Goal: Task Accomplishment & Management: Use online tool/utility

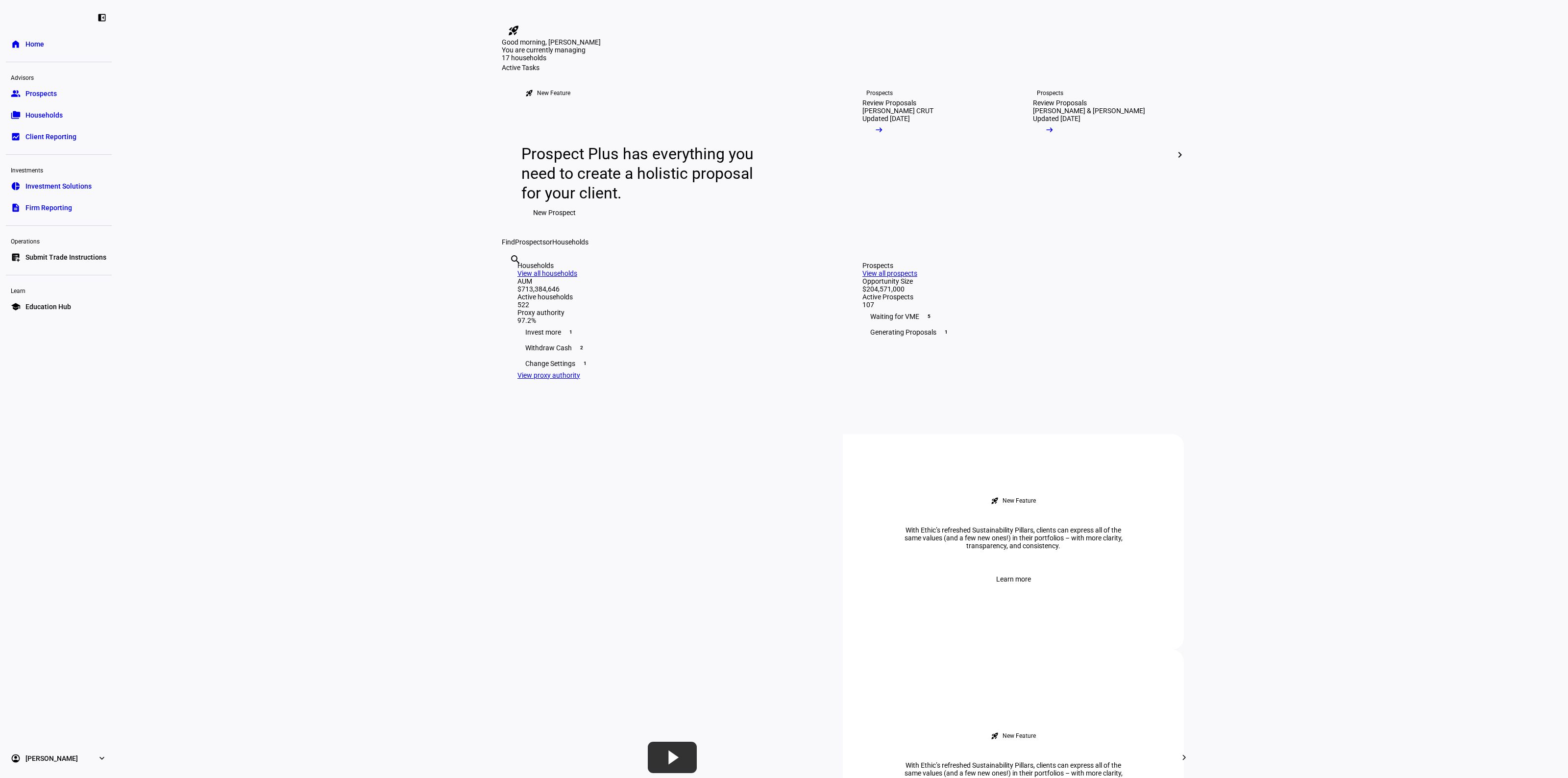
drag, startPoint x: 322, startPoint y: 339, endPoint x: 326, endPoint y: 312, distance: 27.3
click at [322, 339] on eth-layout-page-content "rocket_launch Product Updates The latest features and improvements Powered by L…" at bounding box center [842, 389] width 1451 height 778
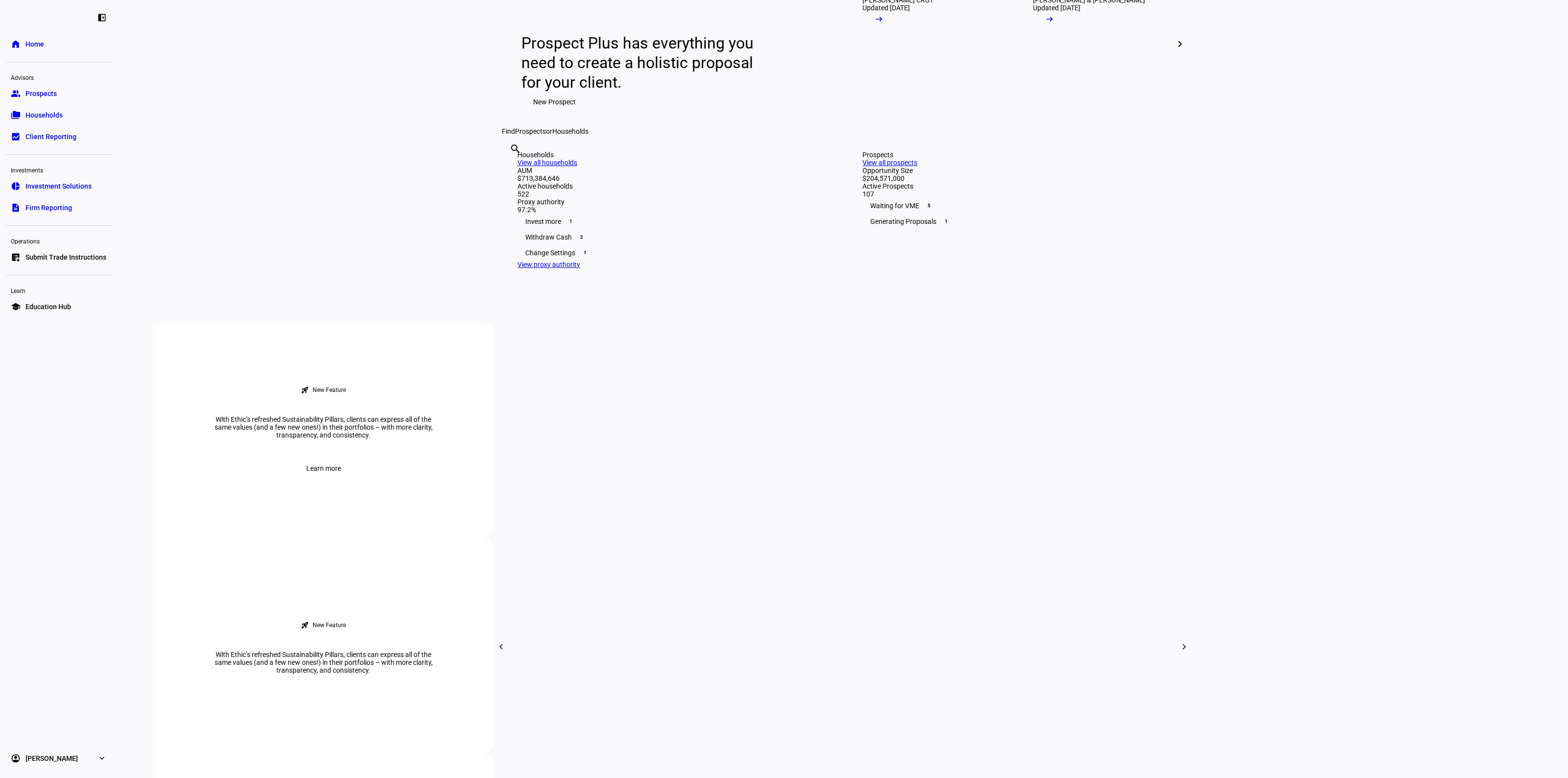
scroll to position [306, 0]
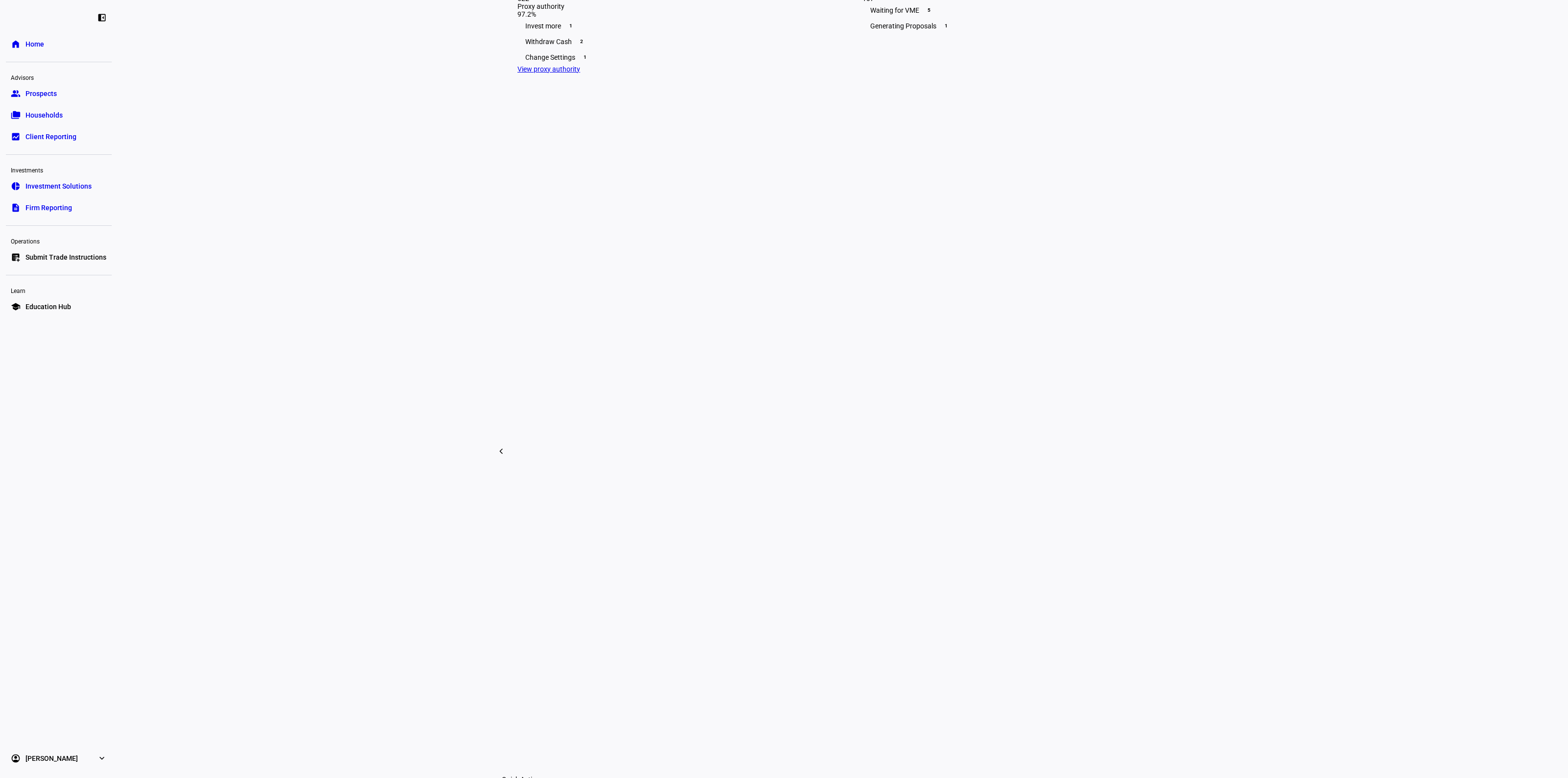
click at [363, 359] on eth-layout-page-content "rocket_launch Product Updates The latest features and improvements Powered by L…" at bounding box center [842, 389] width 1451 height 778
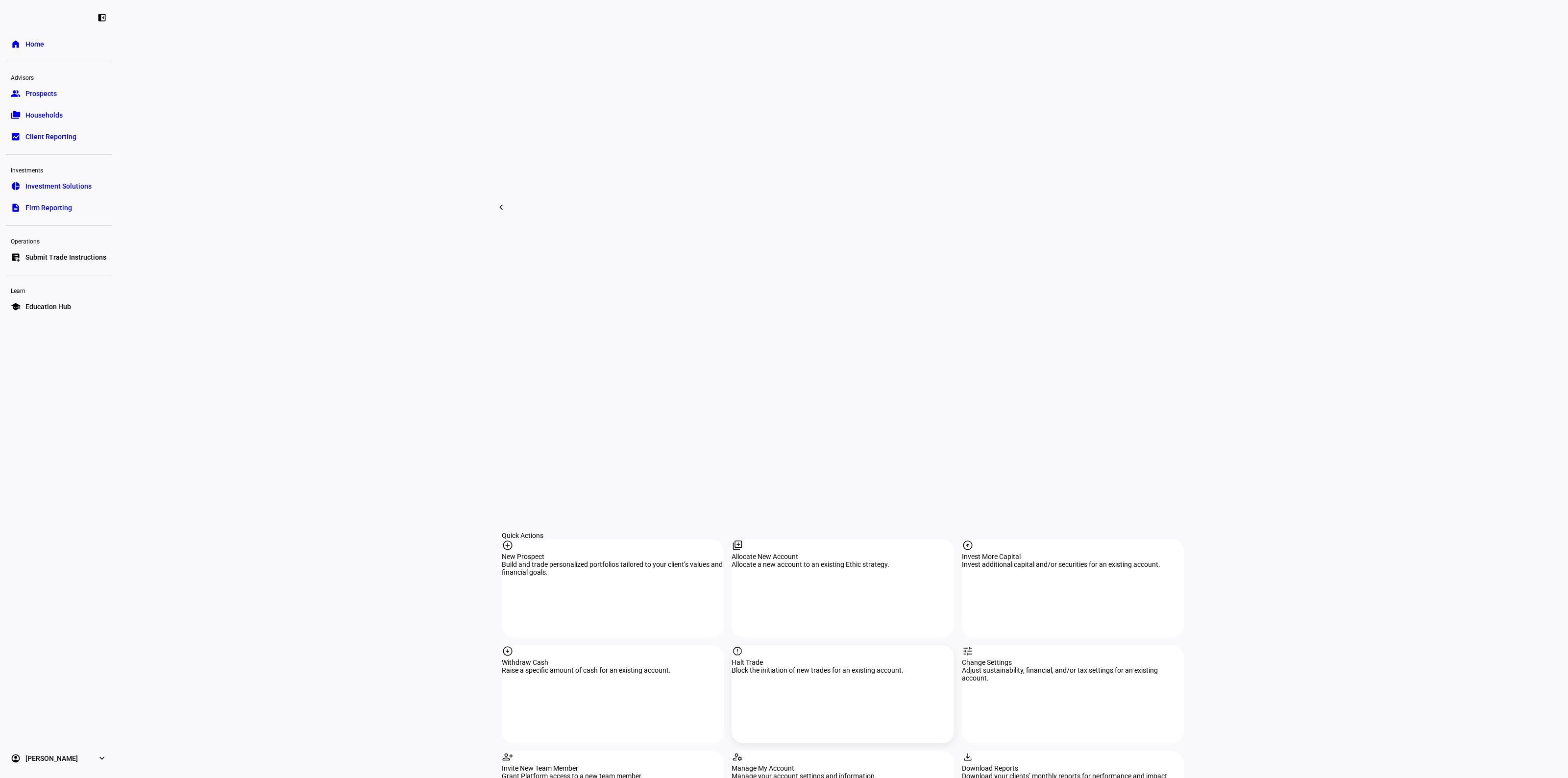
scroll to position [552, 0]
click at [839, 657] on div "Halt Trade" at bounding box center [842, 661] width 222 height 8
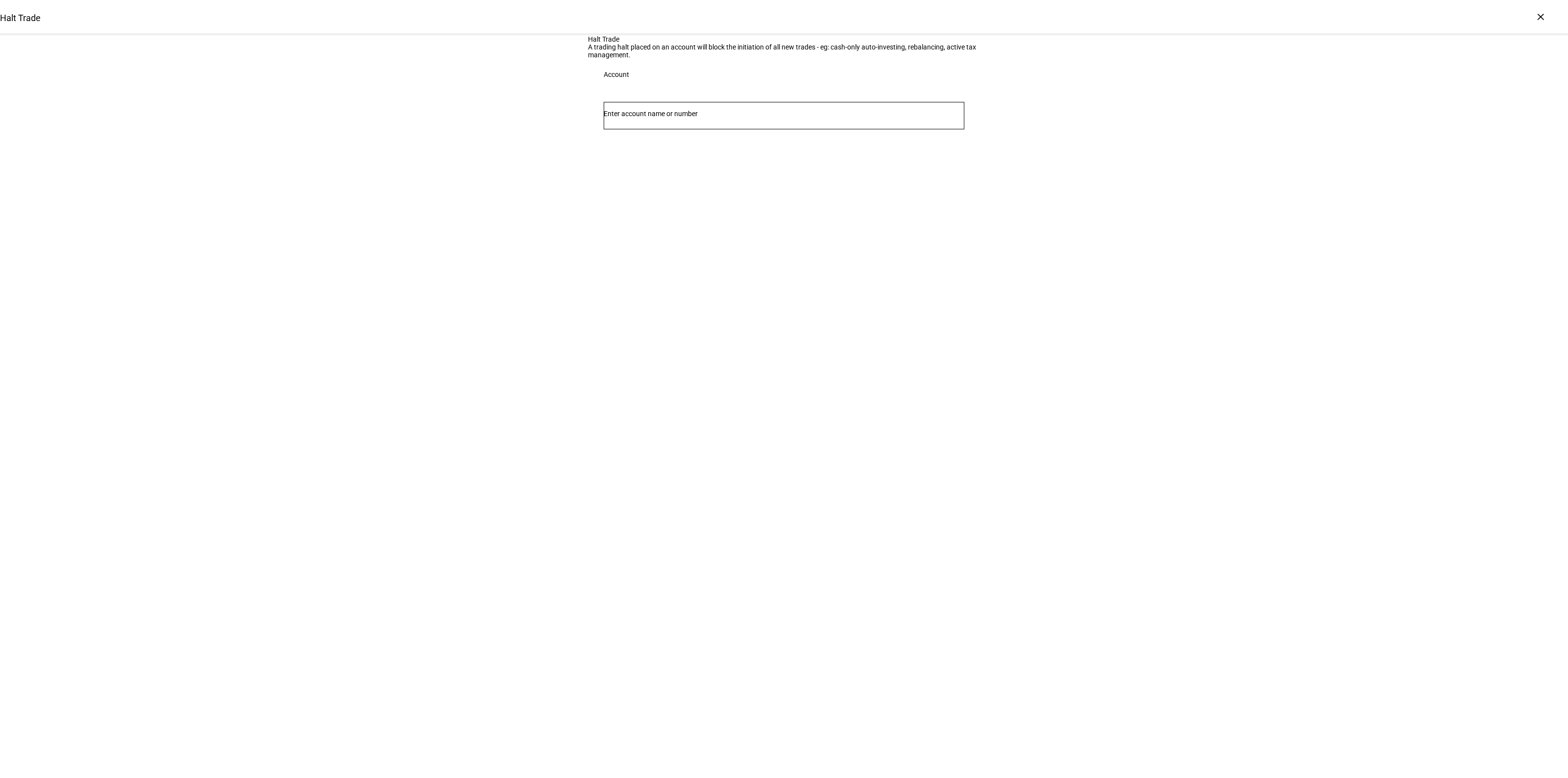
click at [706, 117] on input "Number" at bounding box center [784, 113] width 360 height 8
type input "[PERSON_NAME]"
click at [749, 263] on span "[PERSON_NAME] land" at bounding box center [682, 267] width 134 height 12
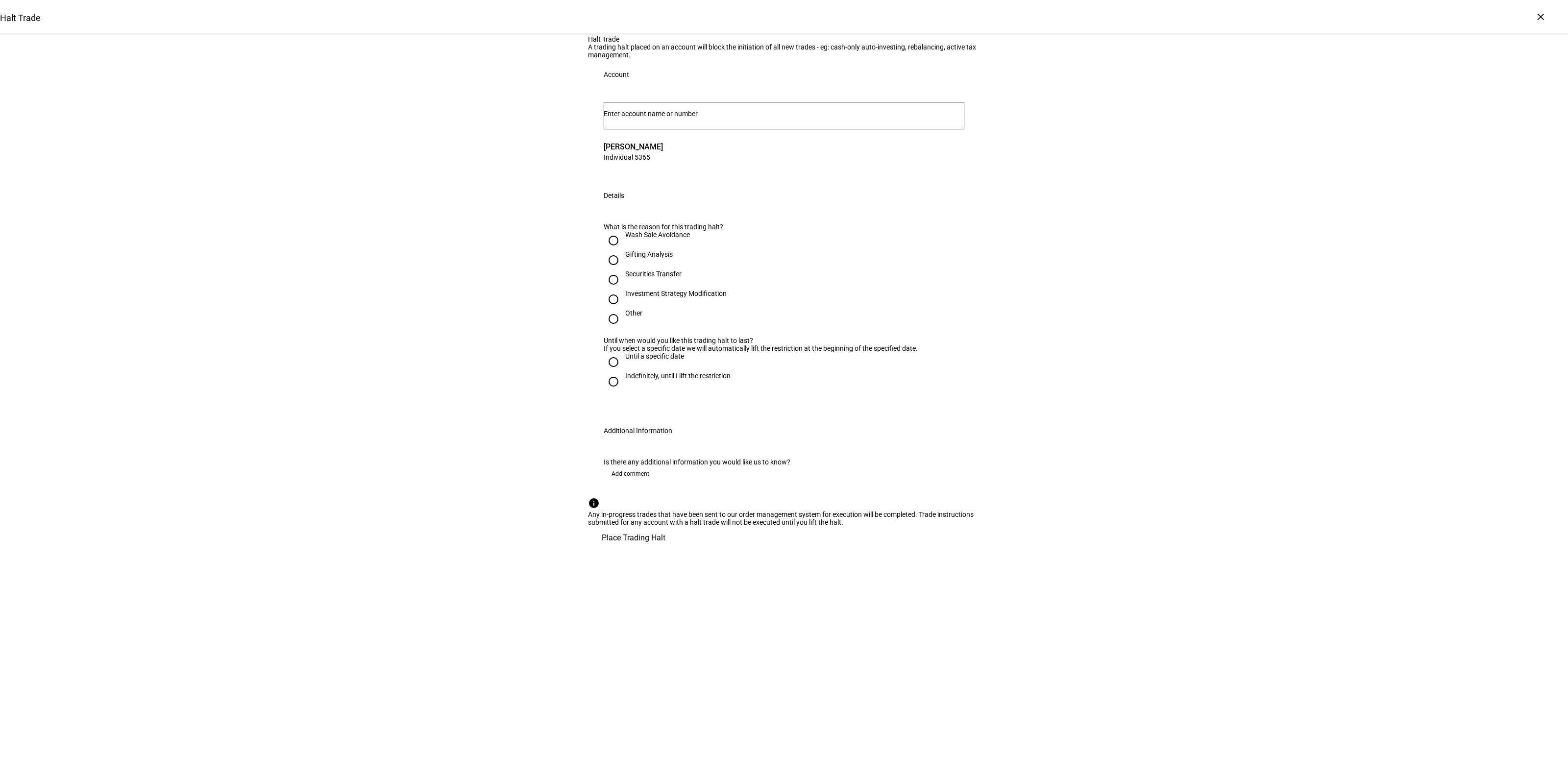
click at [625, 317] on div "Other" at bounding box center [634, 313] width 17 height 8
click at [621, 329] on input "Other" at bounding box center [614, 319] width 19 height 19
radio input "true"
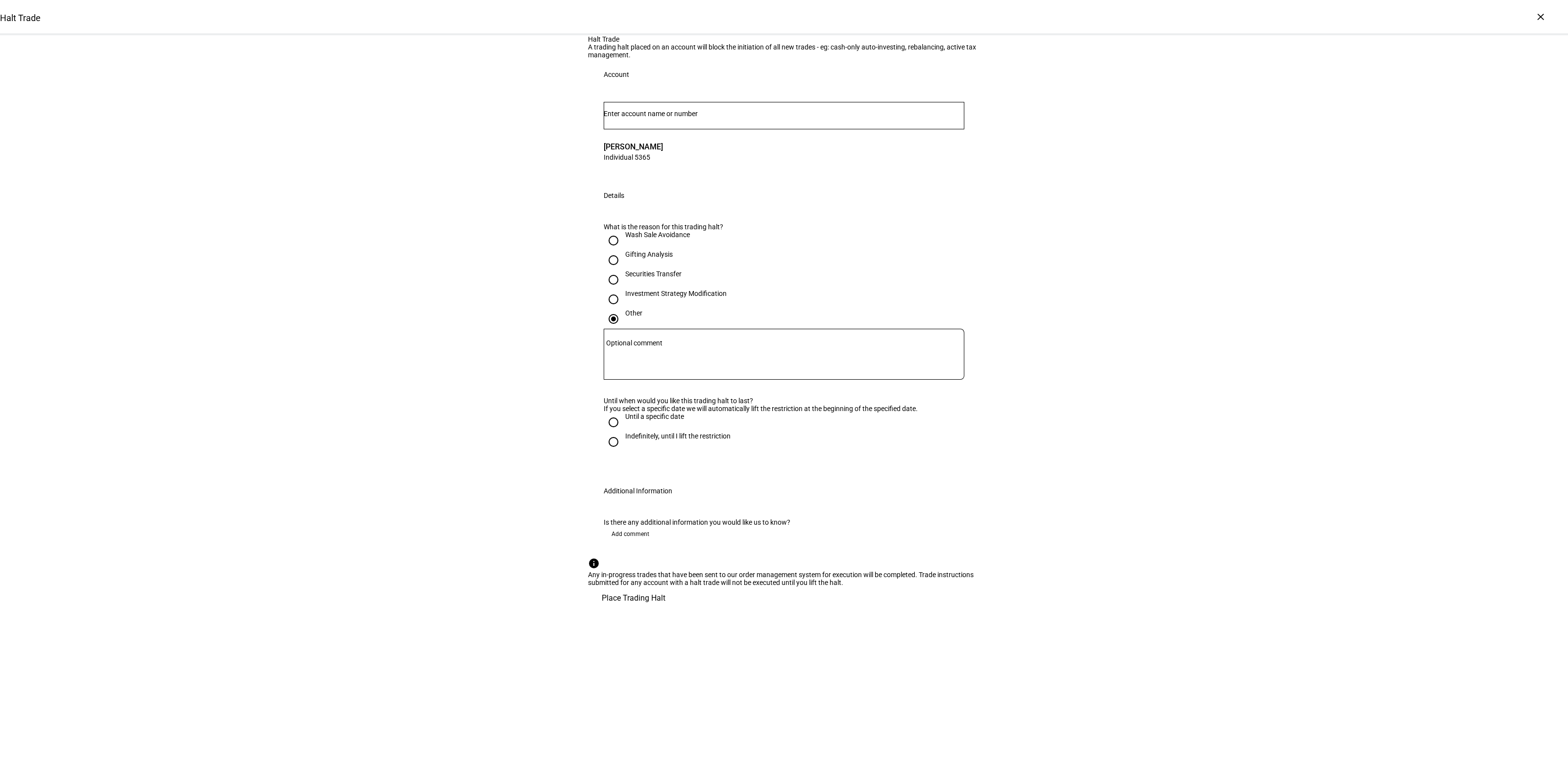
scroll to position [70, 0]
click at [630, 440] on div "Indefinitely, until I lift the restriction" at bounding box center [677, 436] width 105 height 8
click at [662, 372] on textarea "Optional comment" at bounding box center [784, 354] width 360 height 35
click at [611, 452] on input "Indefinitely, until I lift the restriction" at bounding box center [614, 442] width 19 height 19
radio input "true"
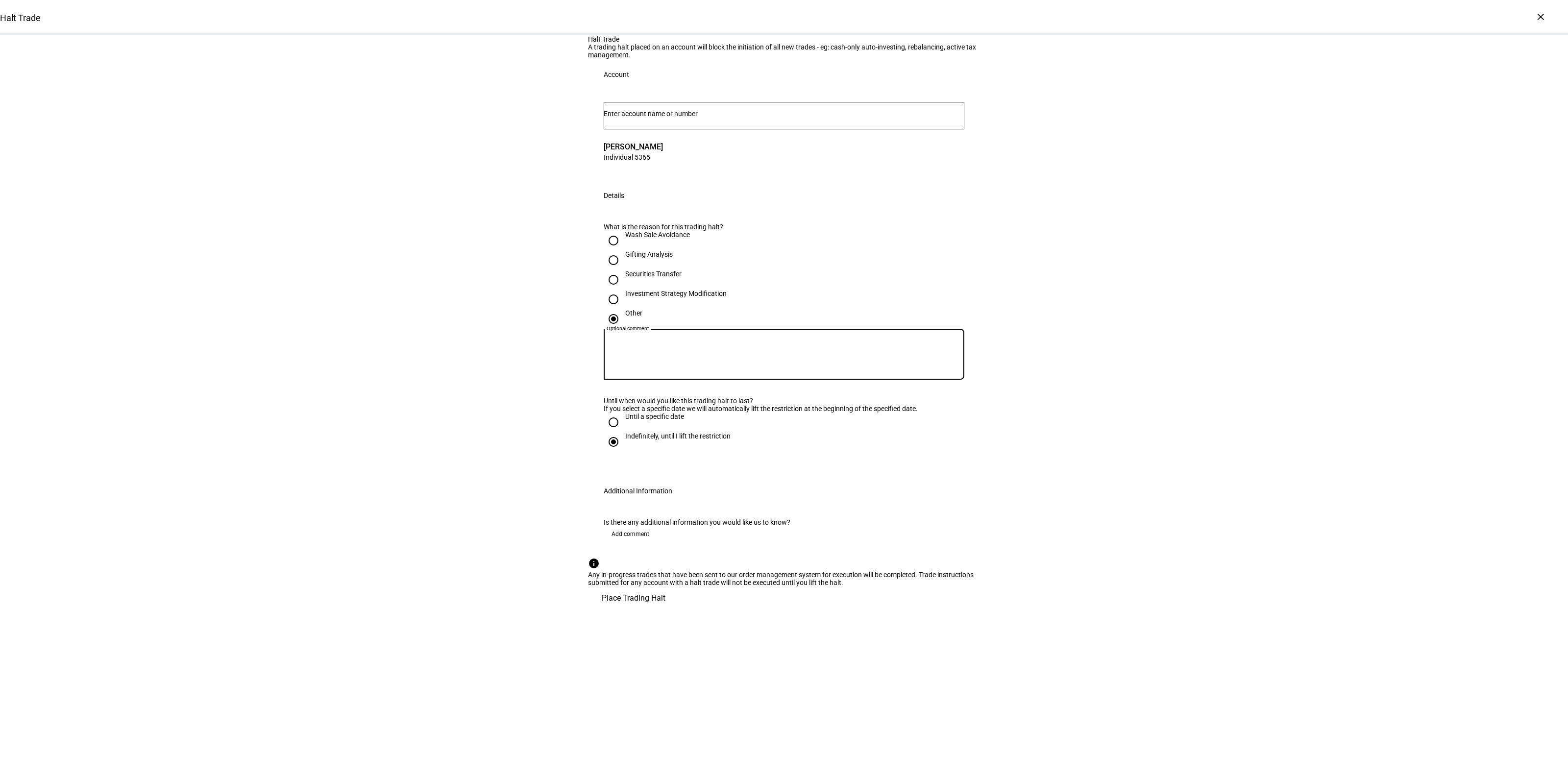
click at [667, 372] on textarea "Optional comment" at bounding box center [784, 354] width 360 height 35
type textarea "Client up against an income threshold, doing some back end calculations."
drag, startPoint x: 1200, startPoint y: 391, endPoint x: 1141, endPoint y: 401, distance: 59.8
click at [1200, 390] on div "Halt Trade A trading halt placed on an account will block the initiation of all…" at bounding box center [784, 323] width 1568 height 575
click at [665, 610] on span "Place Trading Halt" at bounding box center [634, 598] width 64 height 24
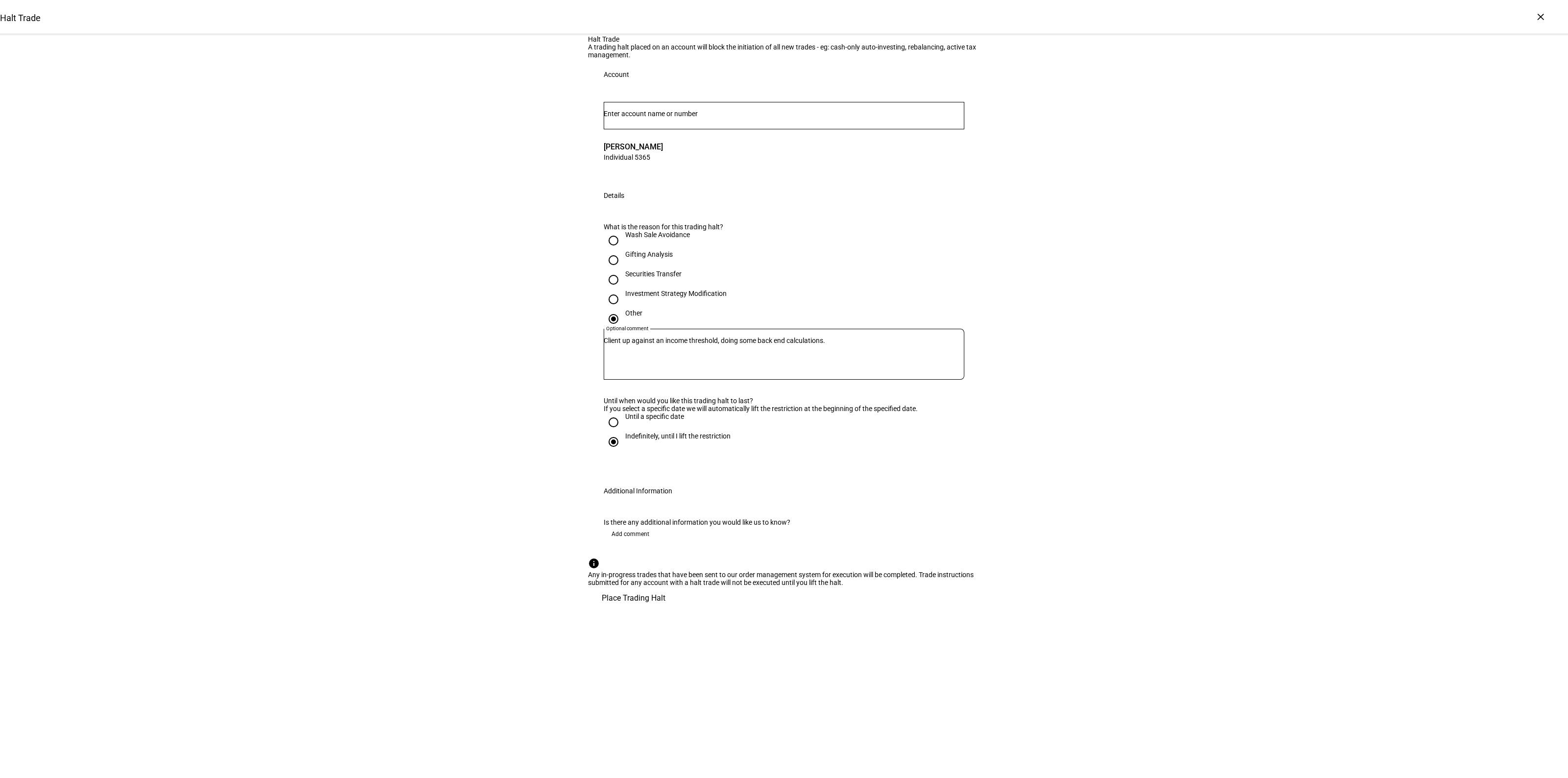
scroll to position [0, 0]
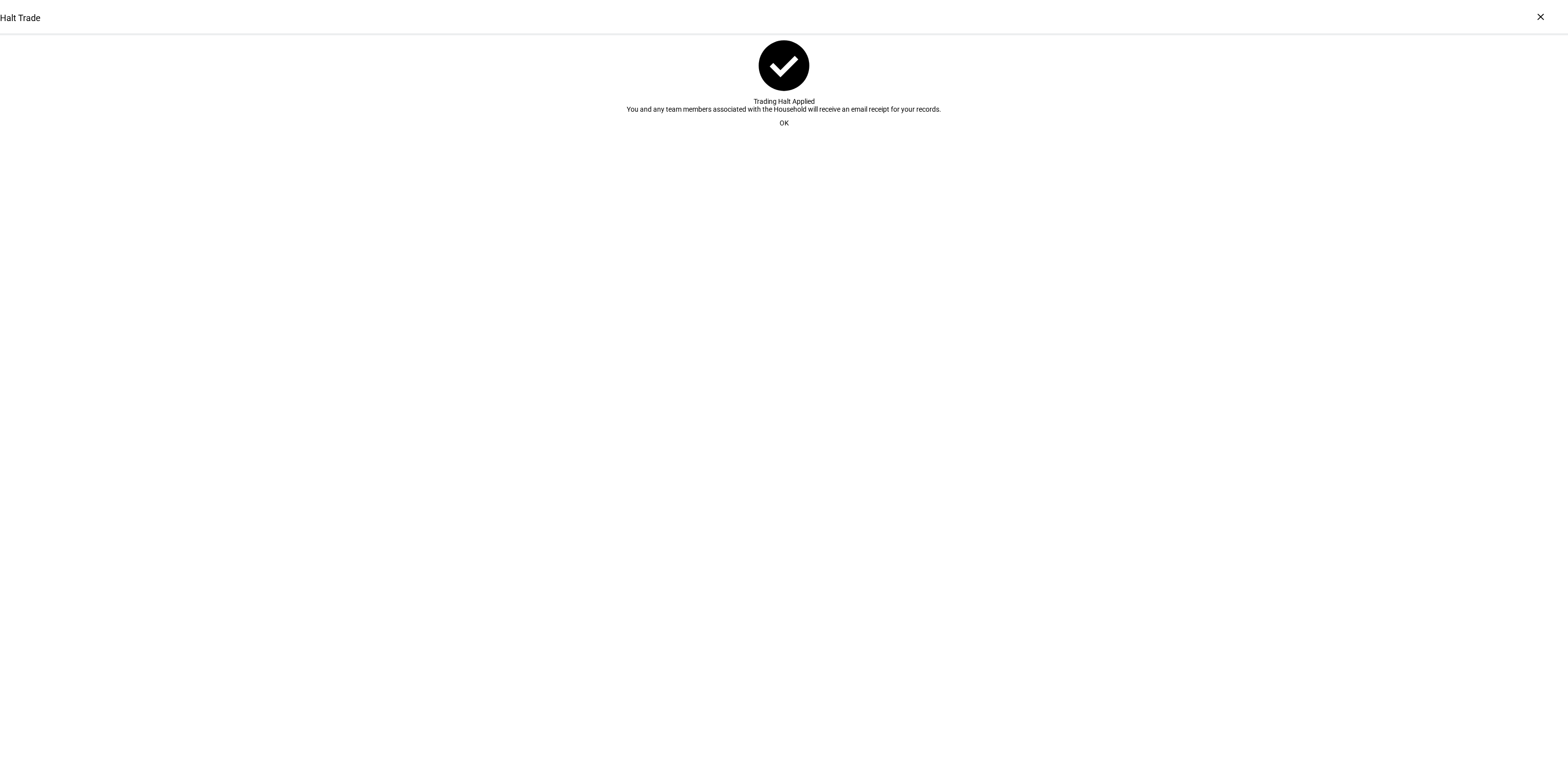
click at [780, 133] on span "OK" at bounding box center [784, 123] width 9 height 19
